Goal: Contribute content

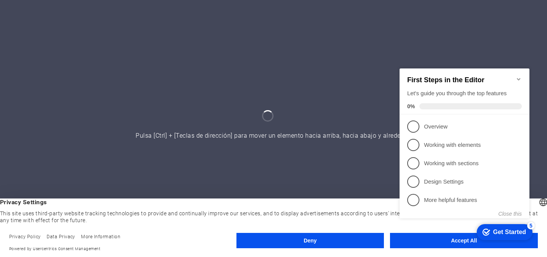
click div "checkmark Get Started 5 First Steps in the Editor Let's guide you through the t…"
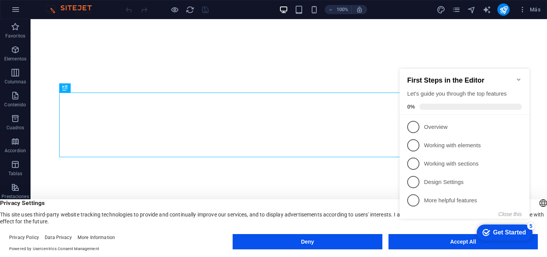
click at [519, 76] on icon "Minimize checklist" at bounding box center [519, 79] width 6 height 6
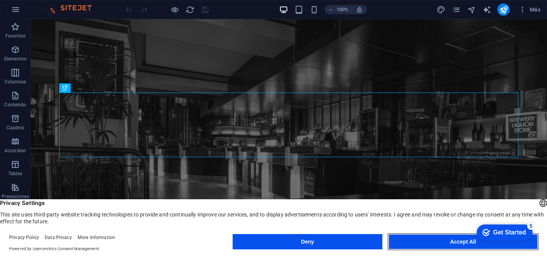
click at [419, 240] on button "Accept All" at bounding box center [462, 241] width 149 height 15
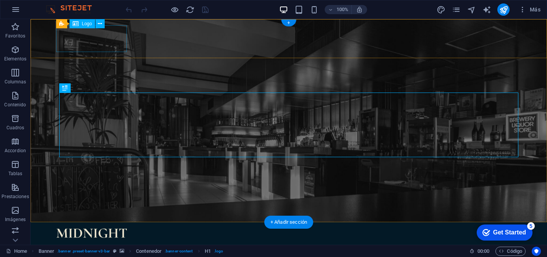
click at [99, 228] on div at bounding box center [288, 241] width 465 height 27
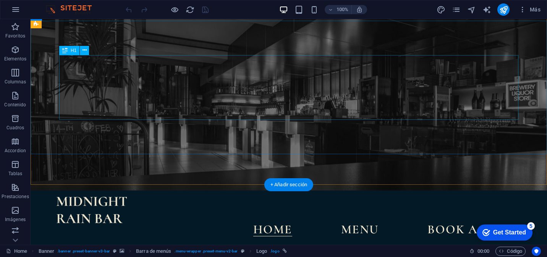
scroll to position [39, 0]
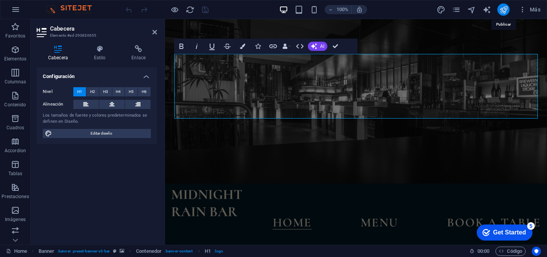
click at [505, 13] on icon "publish" at bounding box center [503, 9] width 9 height 9
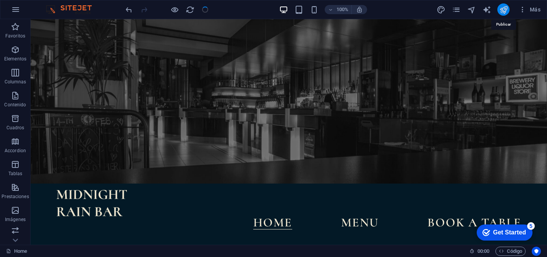
click at [505, 13] on icon "publish" at bounding box center [503, 9] width 9 height 9
